Goal: Task Accomplishment & Management: Manage account settings

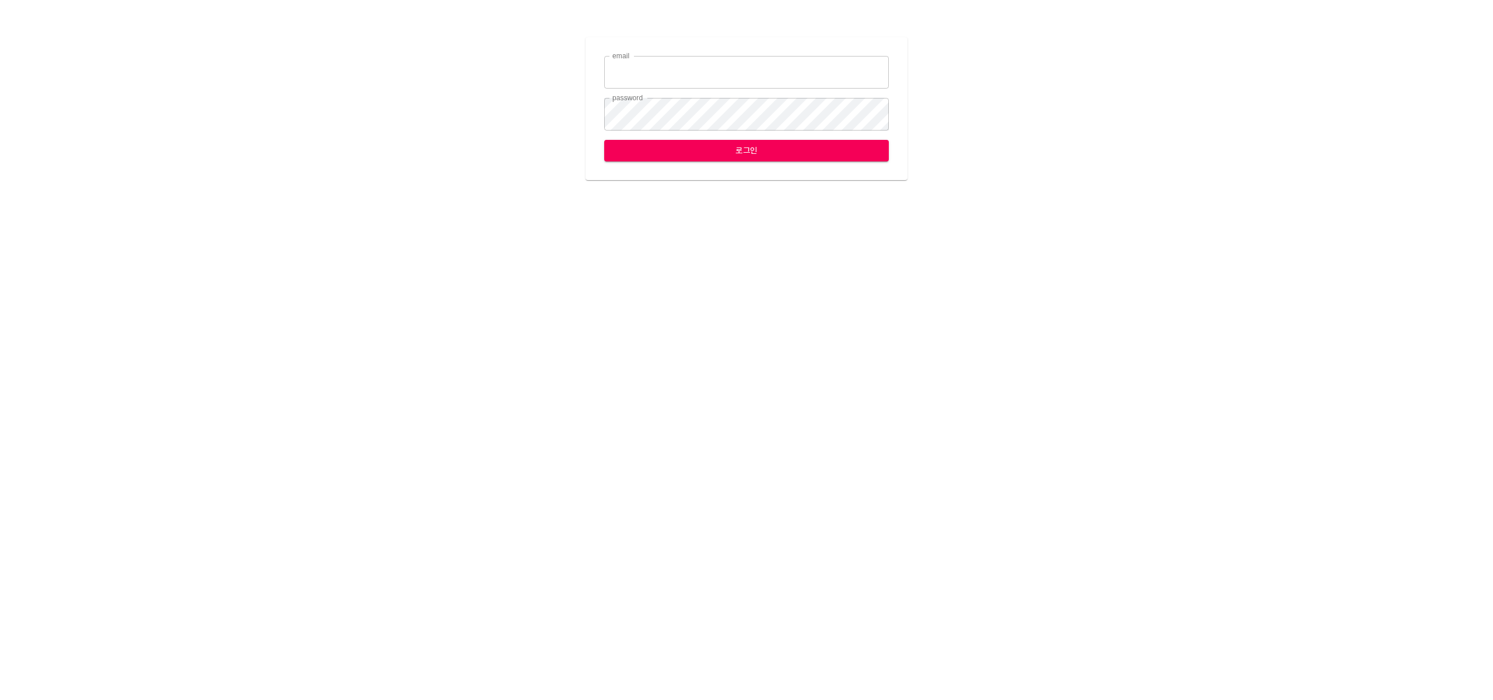
type input "[EMAIL_ADDRESS][DOMAIN_NAME]"
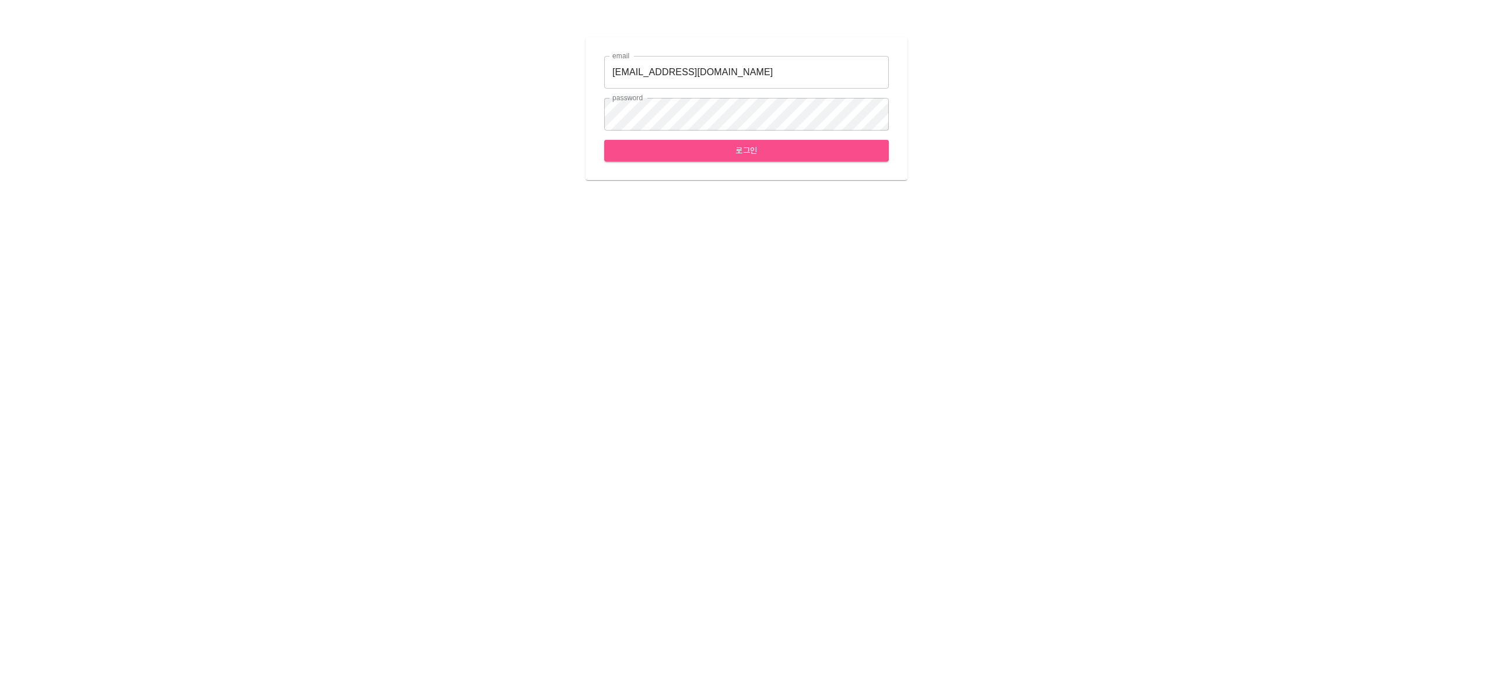
click at [716, 156] on span "로그인" at bounding box center [746, 150] width 266 height 15
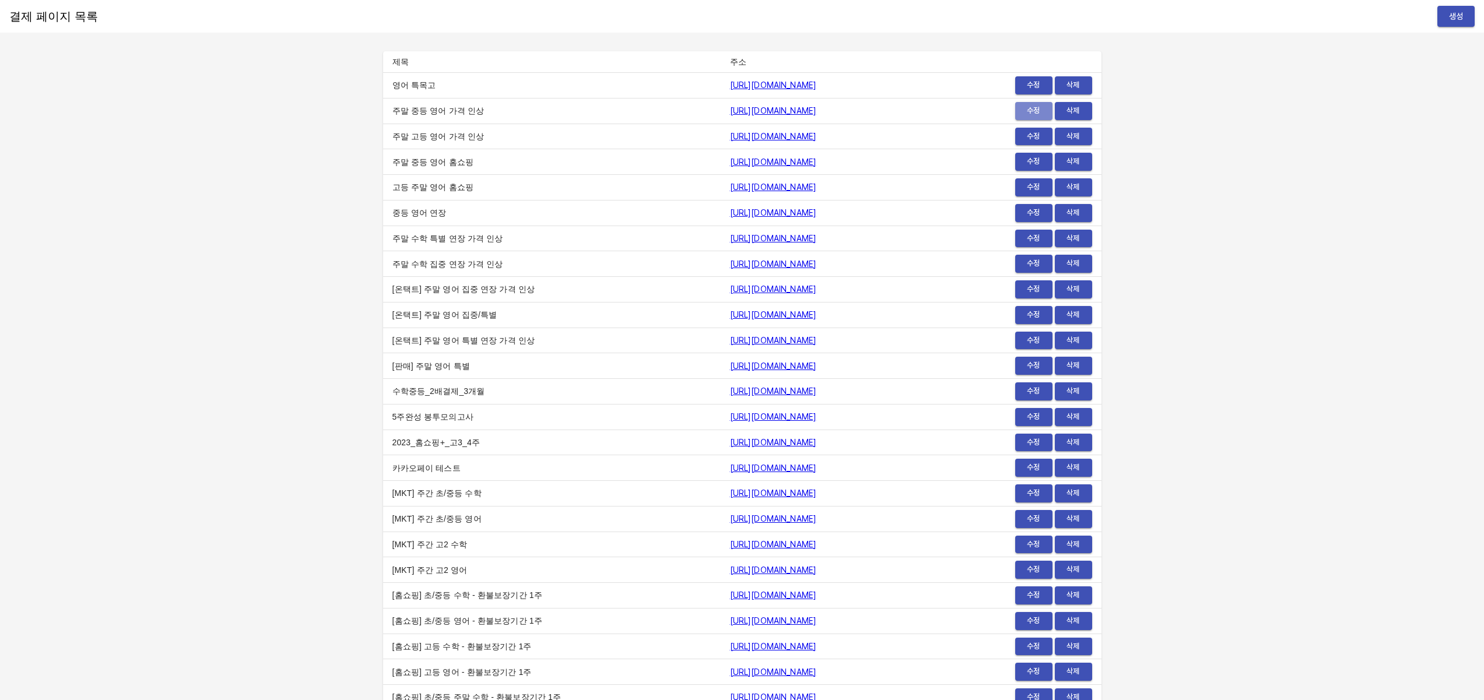
click at [1036, 115] on span "수정" at bounding box center [1034, 110] width 26 height 13
click at [1039, 83] on span "수정" at bounding box center [1034, 85] width 26 height 13
drag, startPoint x: 16, startPoint y: 14, endPoint x: 124, endPoint y: 20, distance: 107.5
click at [124, 20] on div "결제 페이지 목록 생성" at bounding box center [742, 16] width 1484 height 33
drag, startPoint x: 115, startPoint y: 18, endPoint x: 9, endPoint y: 15, distance: 106.2
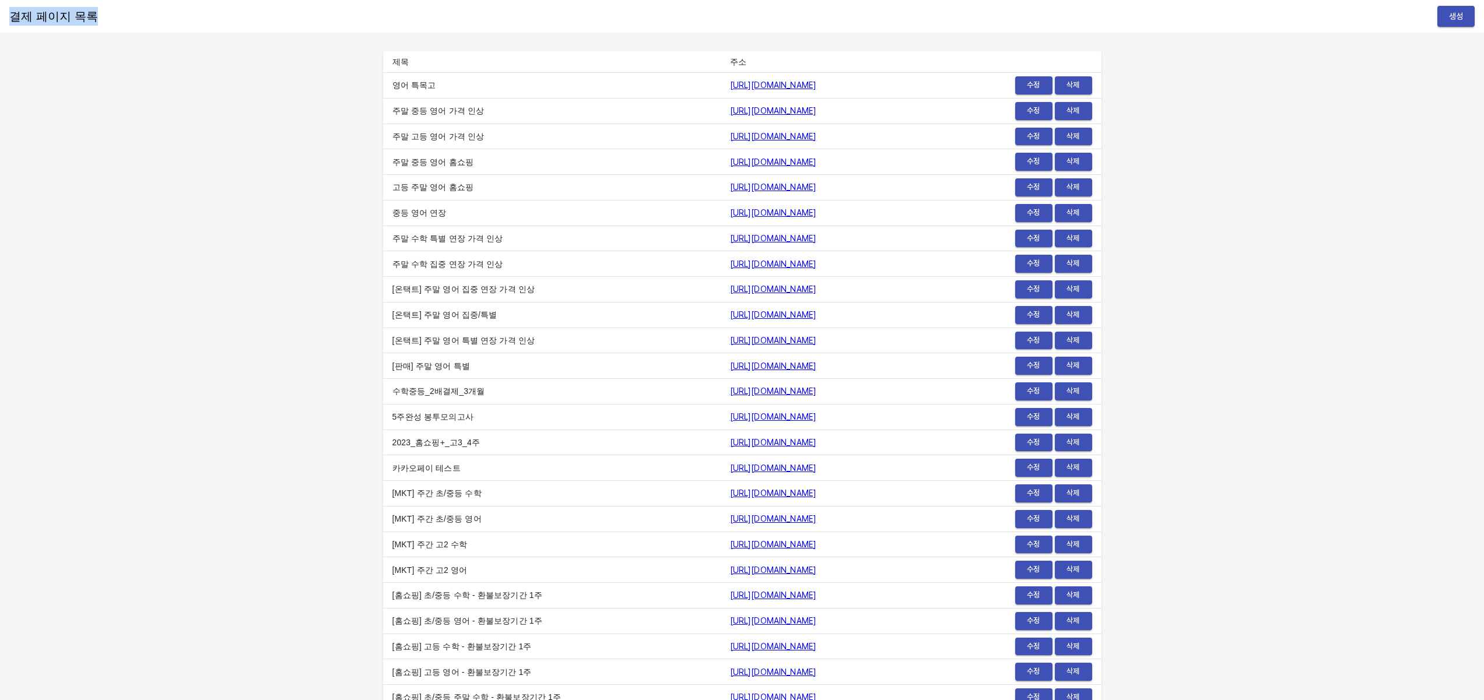
click at [9, 15] on div "결제 페이지 목록 생성" at bounding box center [742, 16] width 1484 height 33
click at [9, 15] on h6 "결제 페이지 목록" at bounding box center [53, 16] width 89 height 19
drag, startPoint x: 9, startPoint y: 15, endPoint x: 127, endPoint y: 15, distance: 117.2
click at [127, 15] on div "결제 페이지 목록 생성" at bounding box center [742, 16] width 1484 height 33
click at [164, 21] on div "결제 페이지 목록 생성" at bounding box center [742, 16] width 1484 height 33
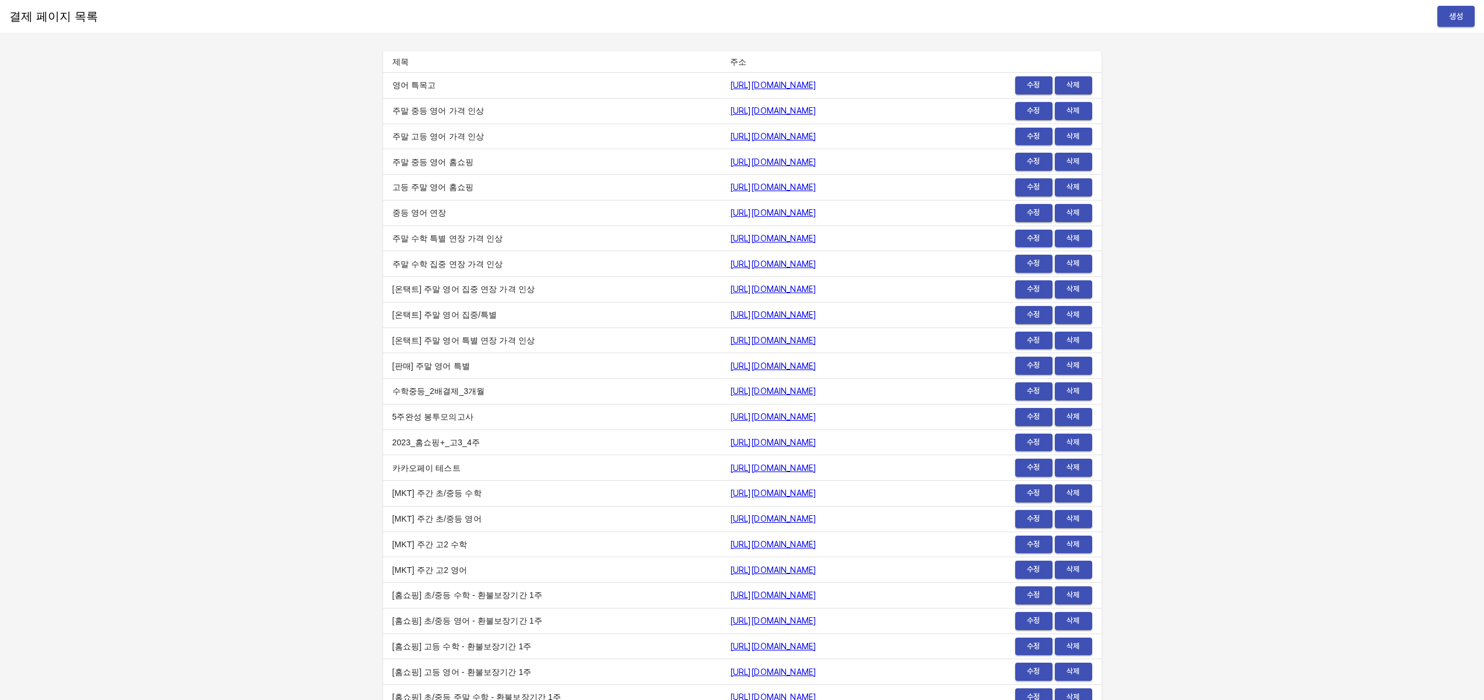
click at [1027, 86] on span "수정" at bounding box center [1034, 85] width 26 height 13
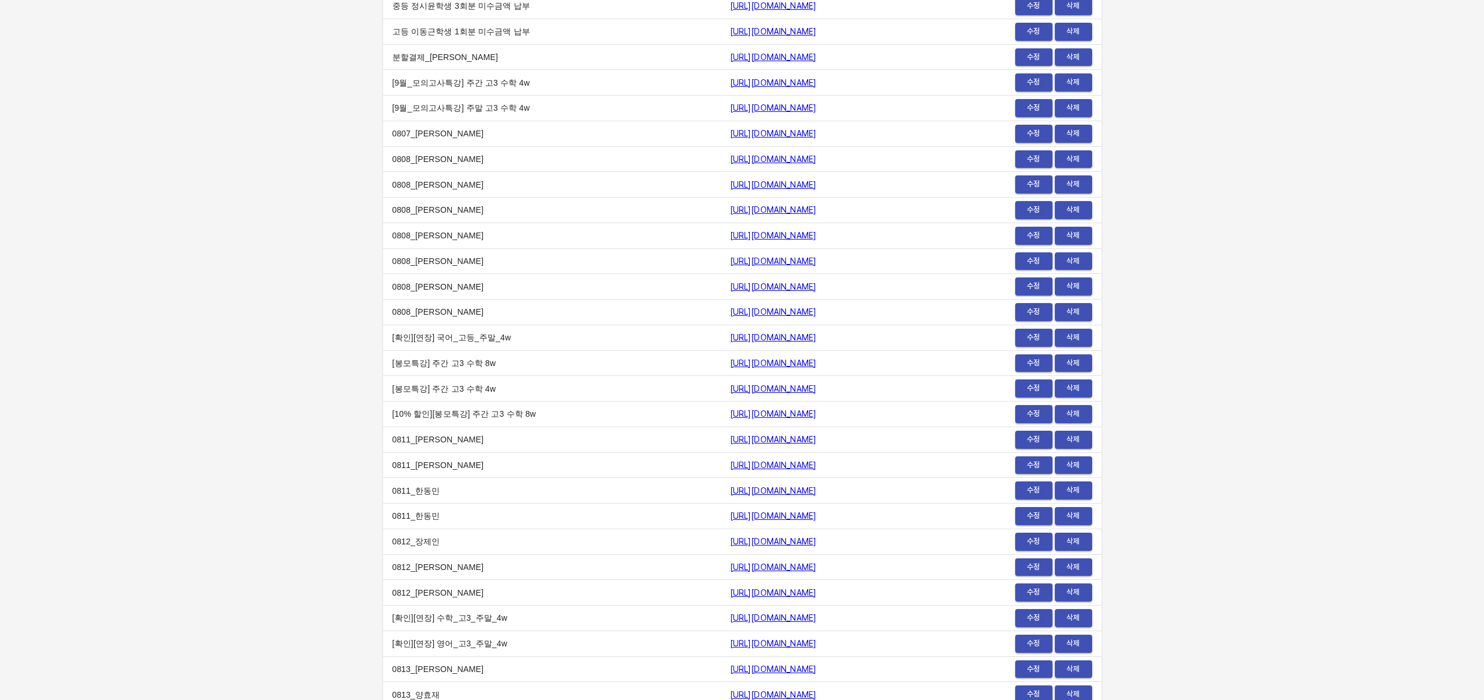
scroll to position [13608, 0]
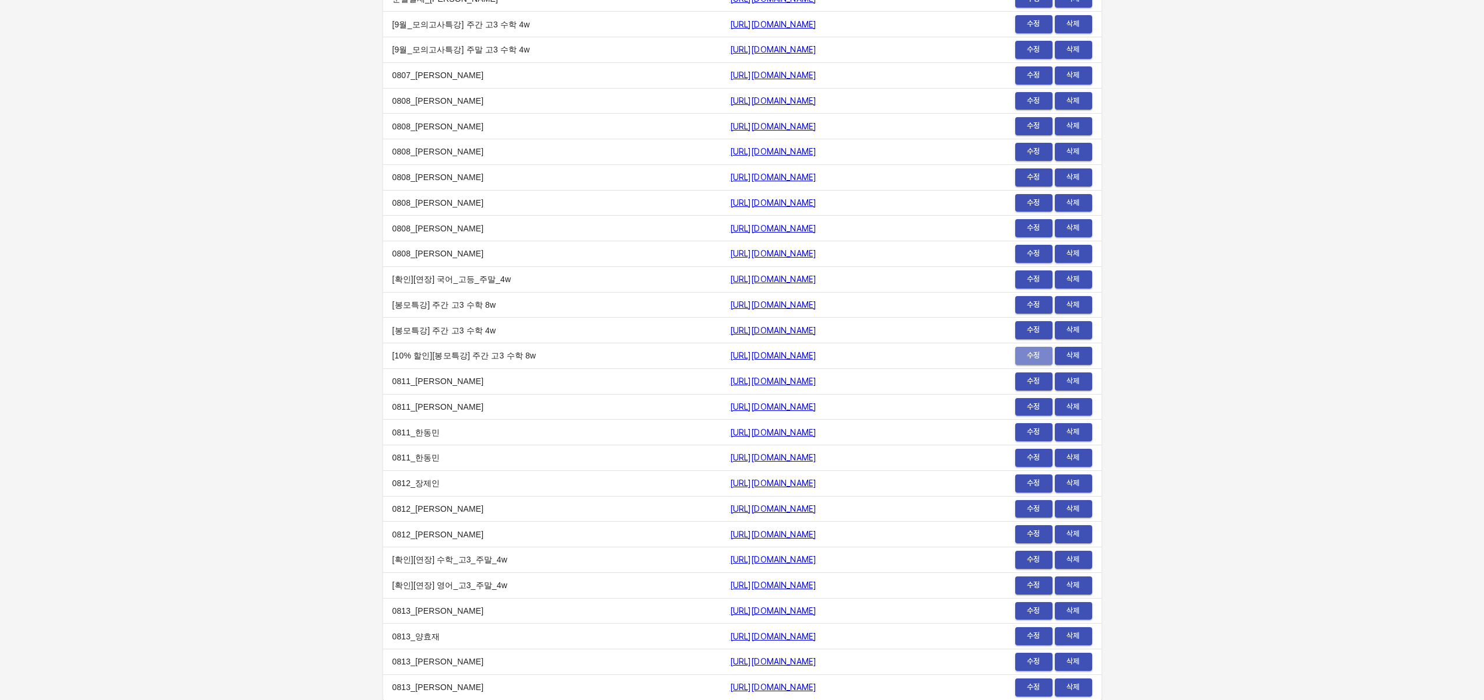
click at [1030, 357] on span "수정" at bounding box center [1034, 355] width 26 height 13
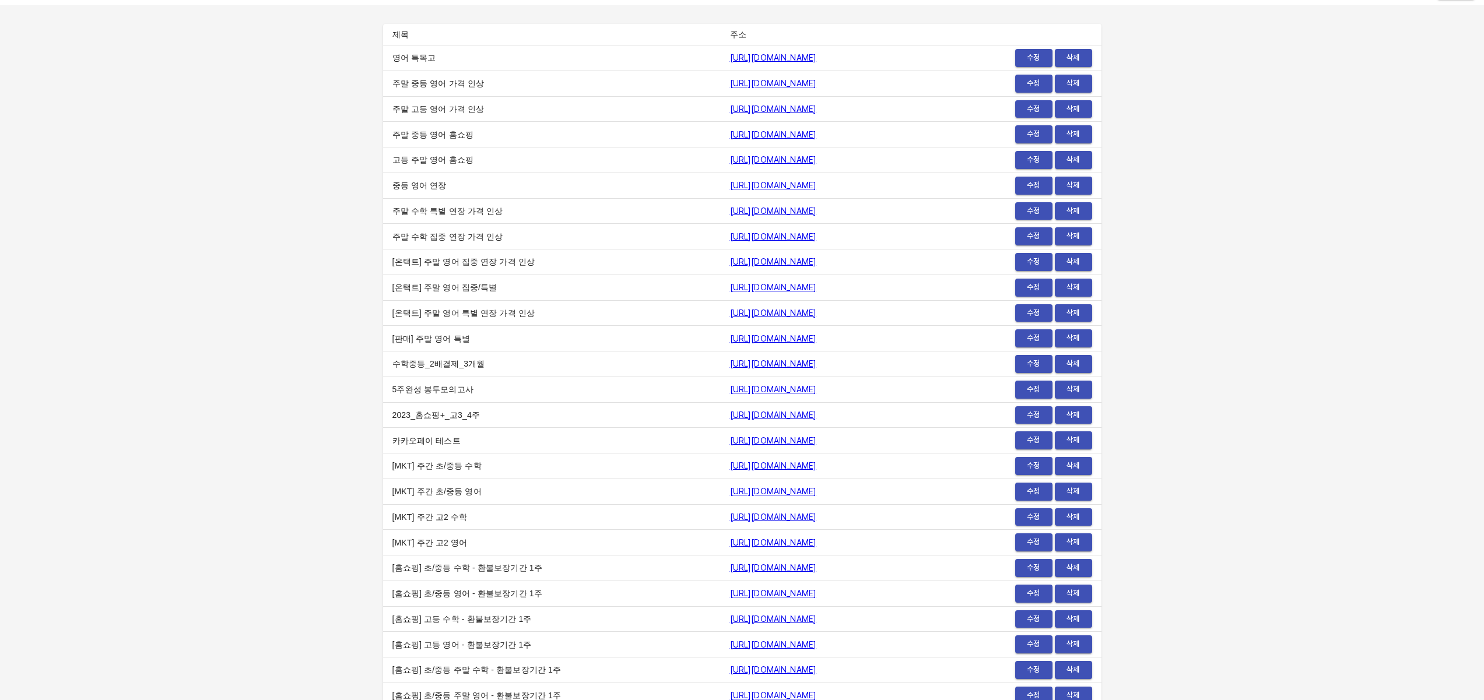
scroll to position [0, 0]
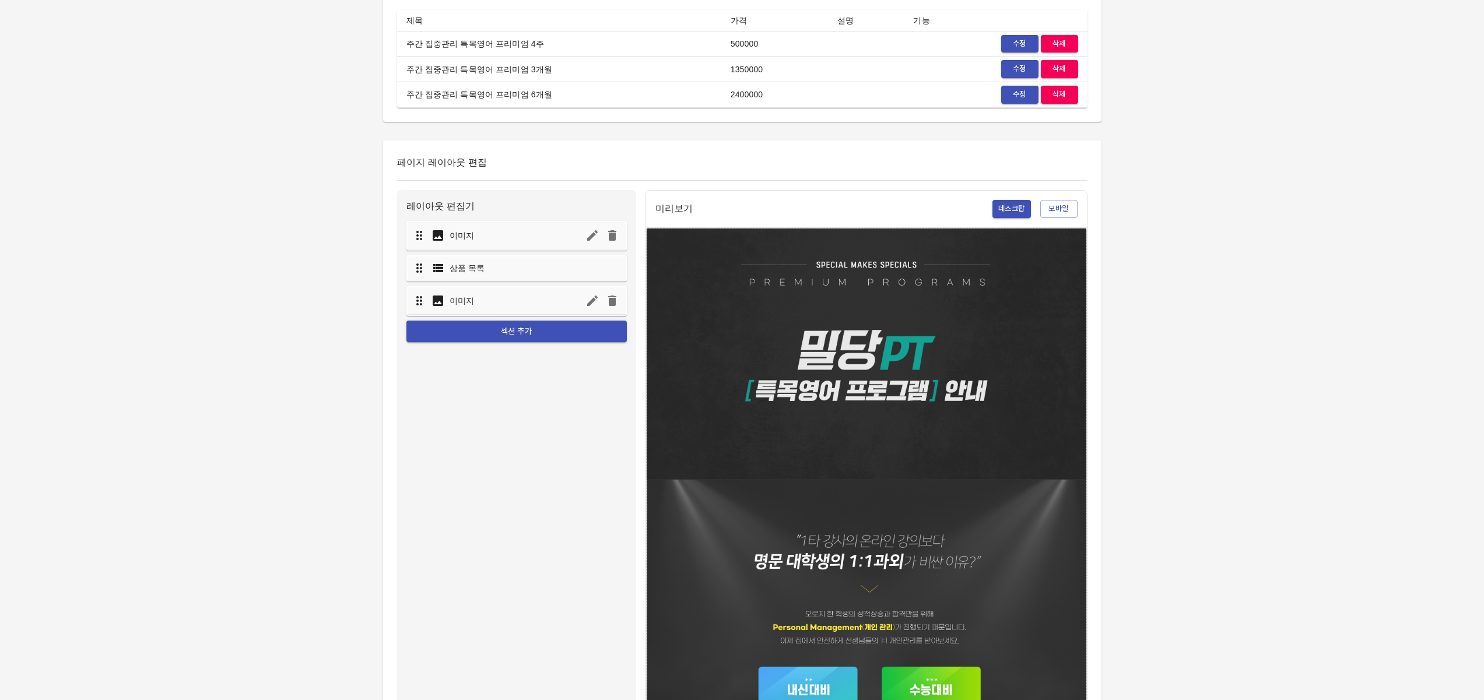
scroll to position [552, 0]
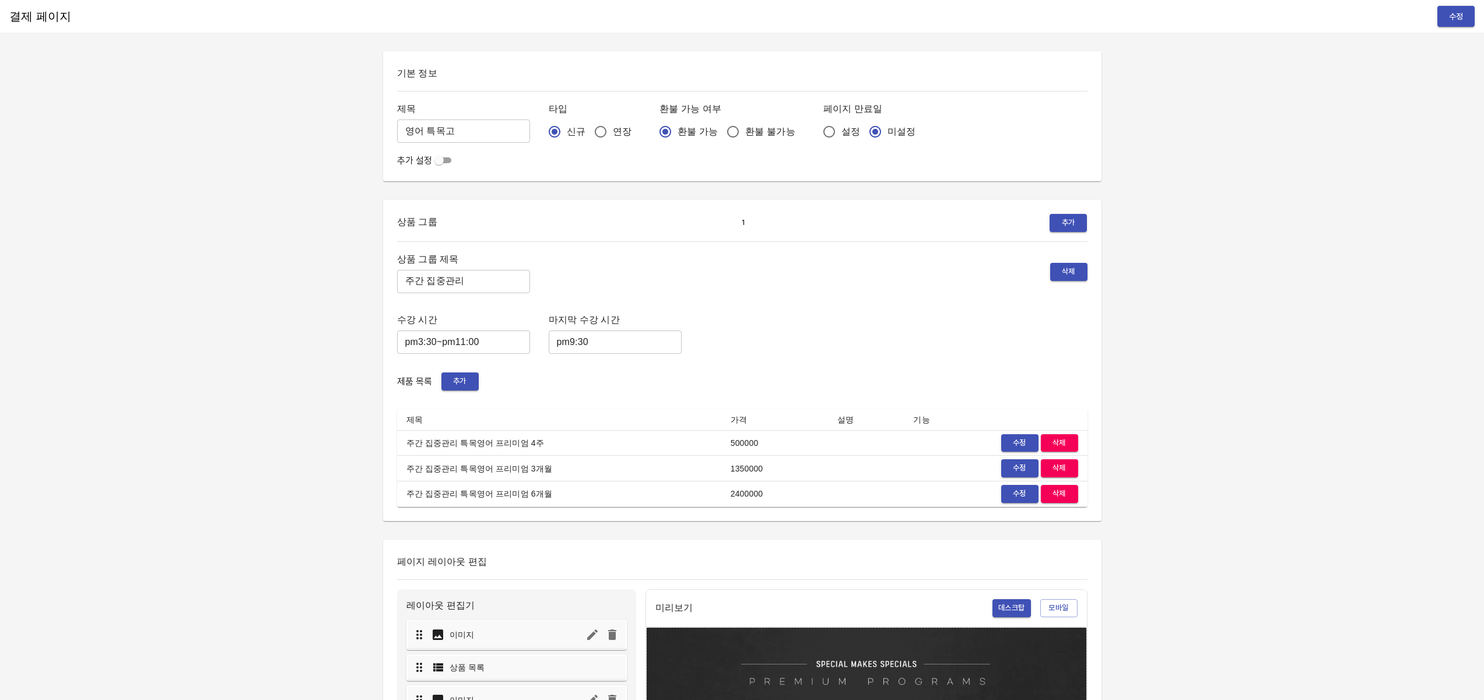
click at [435, 158] on input "checkbox" at bounding box center [439, 160] width 42 height 14
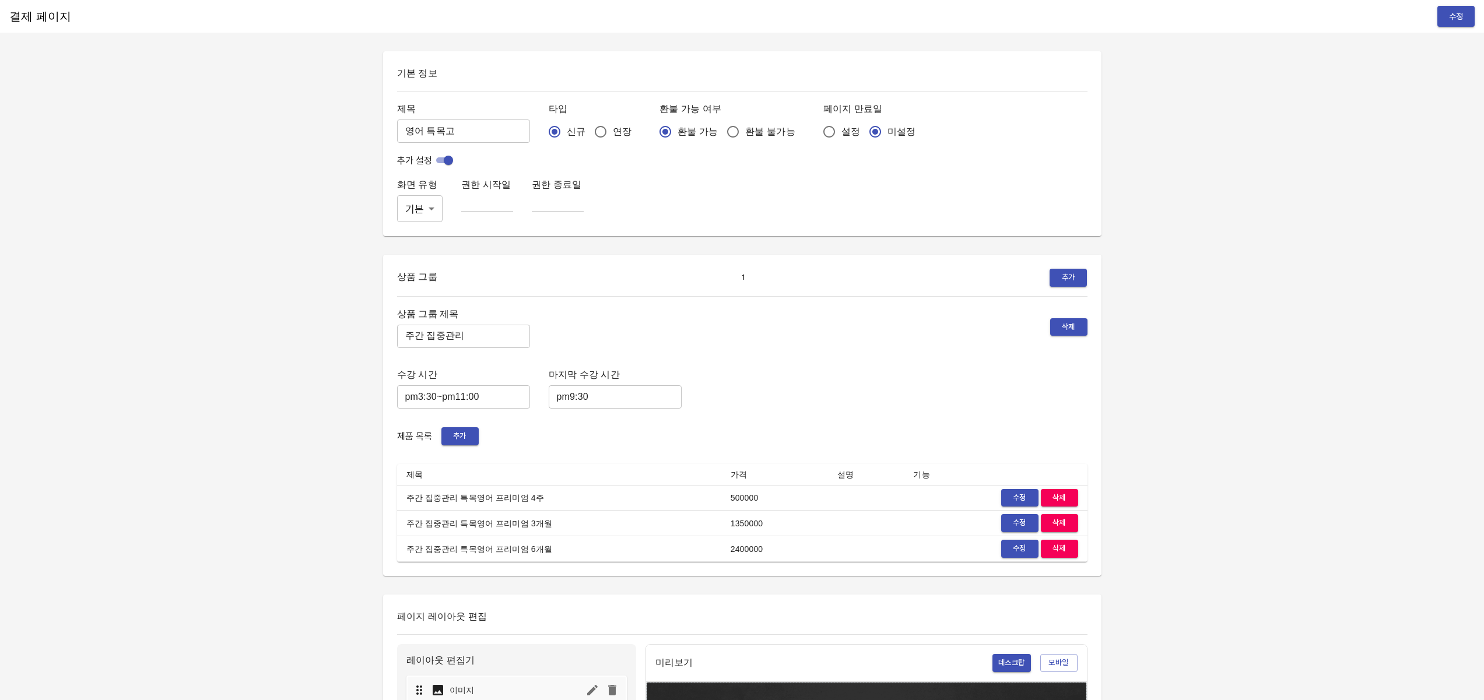
click at [449, 160] on input "checkbox" at bounding box center [448, 160] width 42 height 14
checkbox input "false"
